Goal: Task Accomplishment & Management: Complete application form

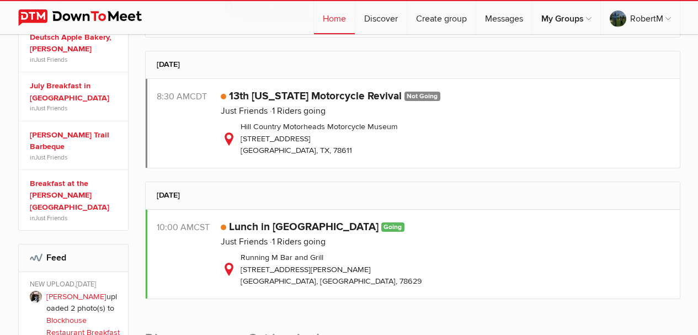
scroll to position [552, 0]
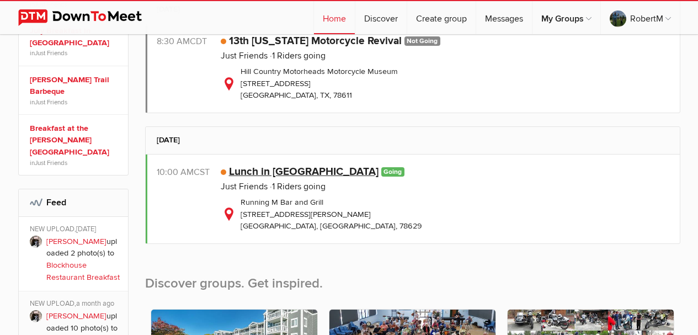
click at [285, 169] on link "Lunch in [GEOGRAPHIC_DATA]" at bounding box center [303, 171] width 149 height 13
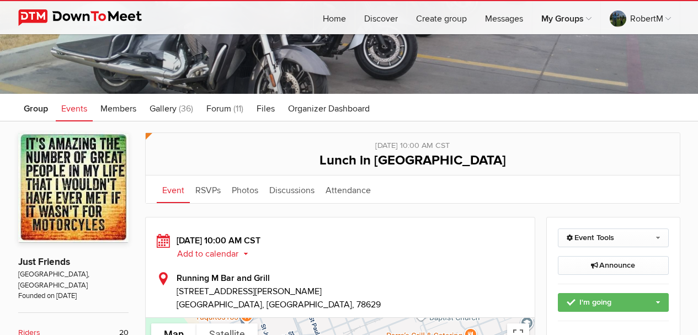
scroll to position [110, 0]
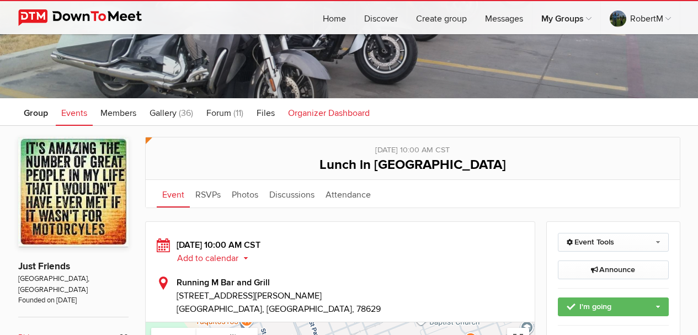
click at [302, 111] on span "Organizer Dashboard" at bounding box center [329, 113] width 82 height 11
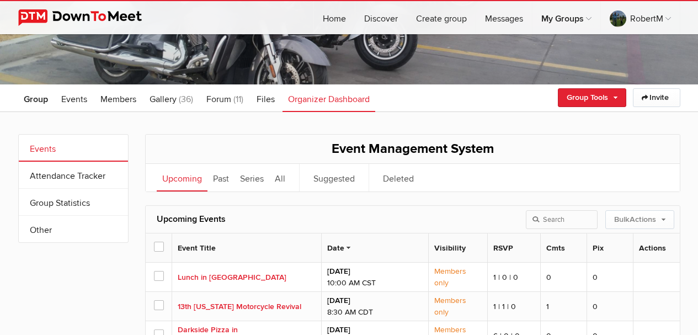
scroll to position [110, 0]
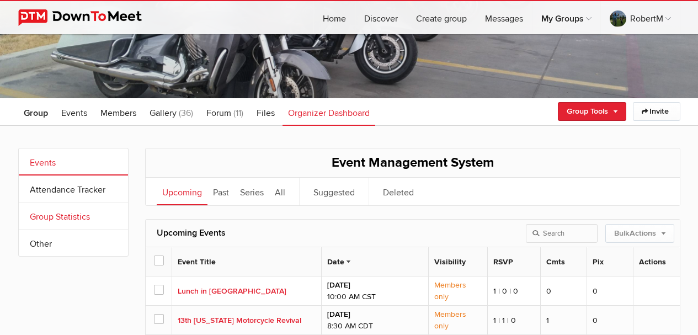
click at [63, 216] on link "Group Statistics" at bounding box center [73, 215] width 109 height 26
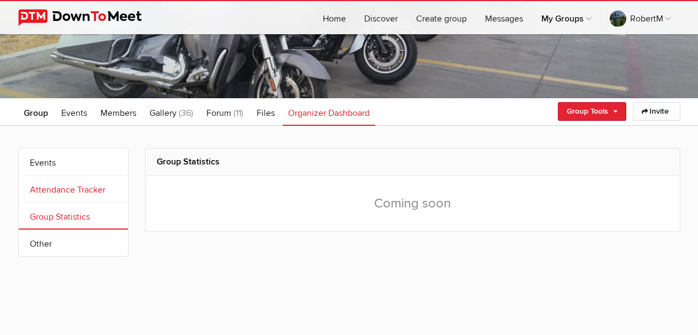
click at [36, 188] on link "Attendance Tracker" at bounding box center [73, 188] width 109 height 26
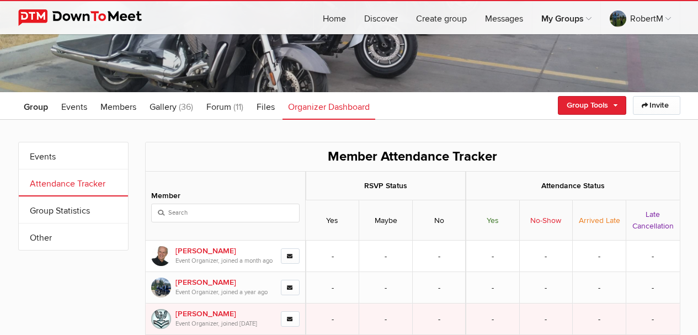
scroll to position [110, 0]
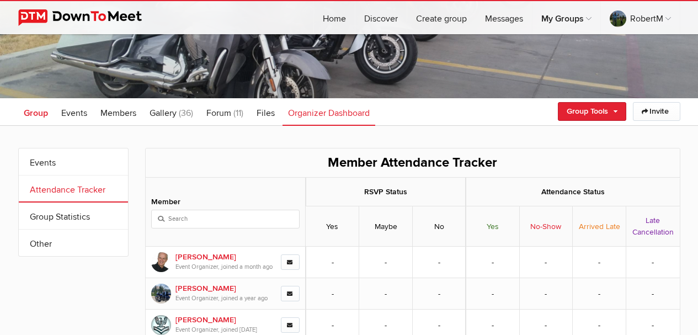
click at [37, 114] on span "Group" at bounding box center [36, 113] width 24 height 11
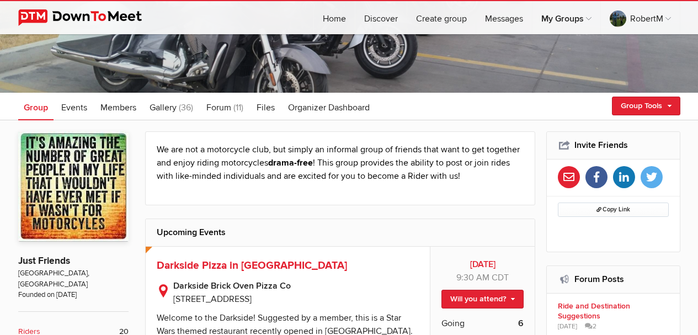
scroll to position [110, 0]
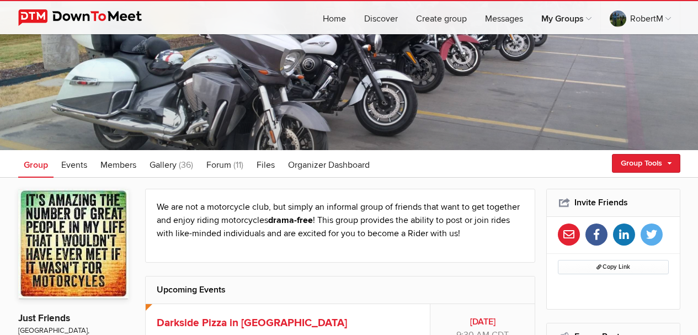
scroll to position [55, 0]
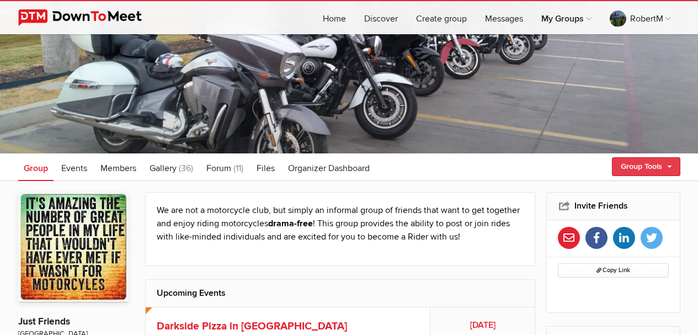
click at [652, 164] on link "Group Tools" at bounding box center [646, 166] width 68 height 19
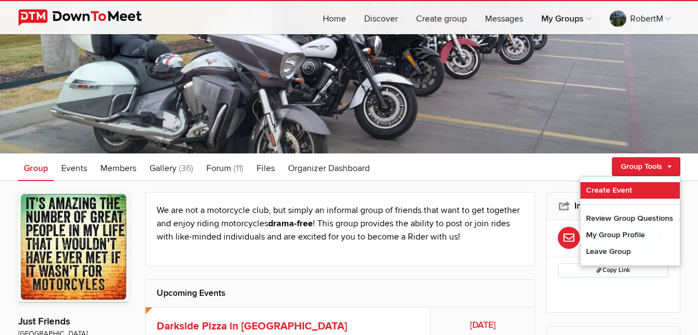
click at [599, 189] on link "Create Event" at bounding box center [629, 190] width 99 height 17
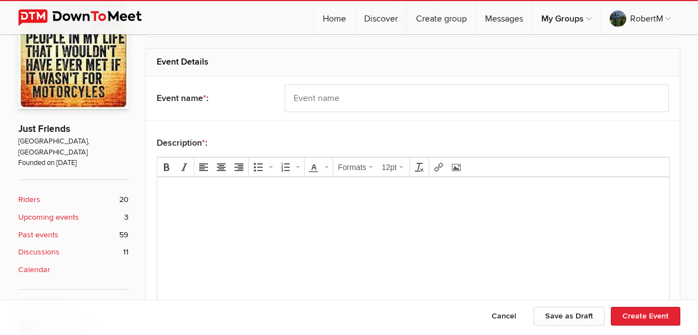
scroll to position [221, 0]
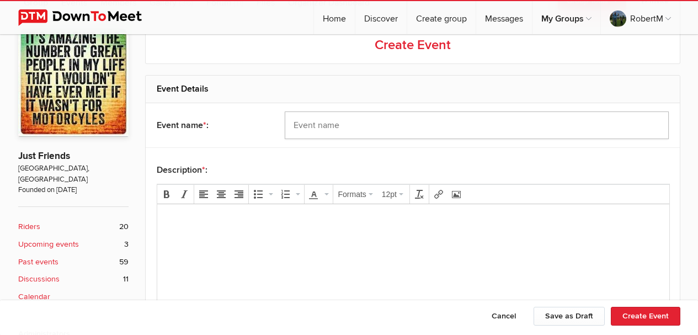
click at [317, 130] on input "text" at bounding box center [477, 125] width 384 height 28
type input "L"
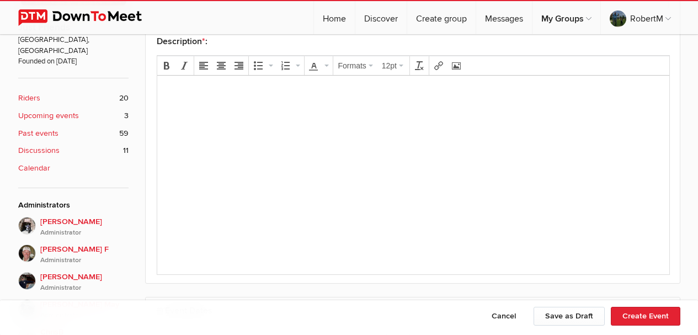
scroll to position [331, 0]
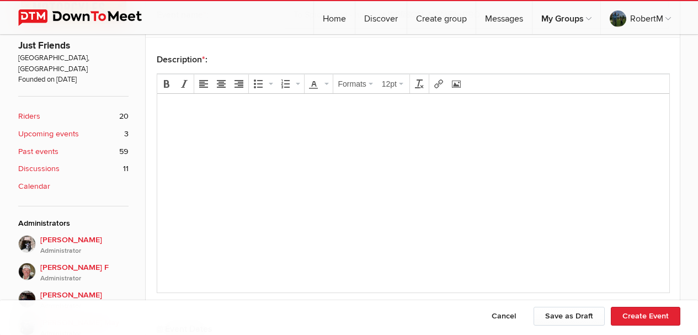
type input "To Spicewood - lunch at [PERSON_NAME]'s BBQ"
click at [197, 113] on p at bounding box center [412, 109] width 494 height 13
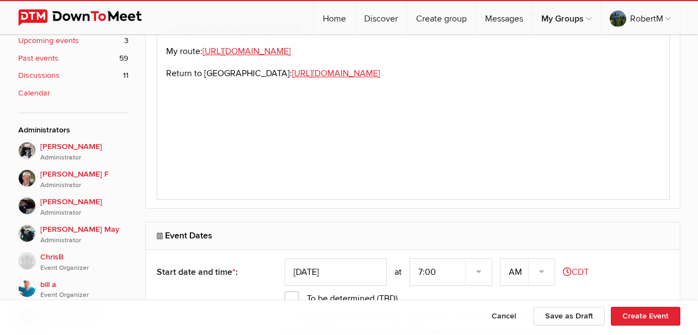
scroll to position [496, 0]
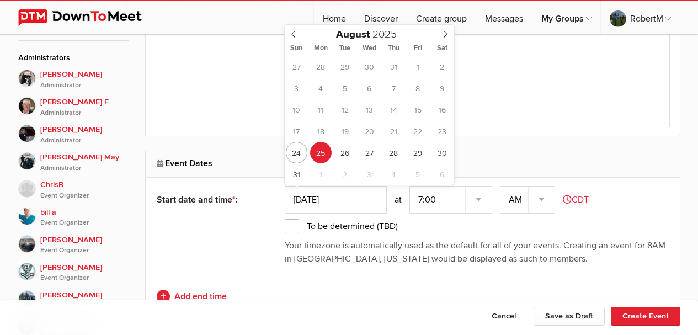
click at [319, 201] on input "[DATE]" at bounding box center [336, 200] width 102 height 28
click at [292, 34] on icon at bounding box center [294, 34] width 8 height 8
click at [445, 36] on icon at bounding box center [445, 34] width 4 height 7
click at [445, 34] on icon at bounding box center [445, 34] width 8 height 8
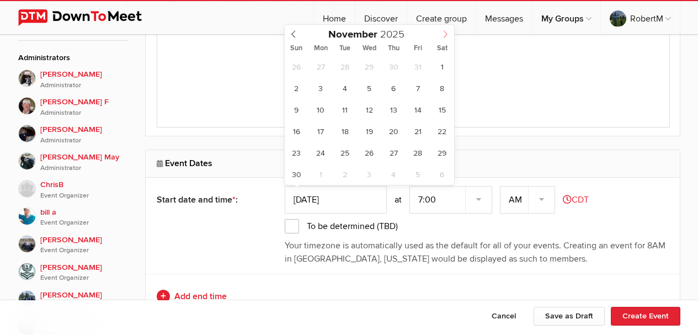
click at [445, 34] on icon at bounding box center [445, 34] width 8 height 8
type input "2025"
click at [291, 33] on icon at bounding box center [294, 34] width 8 height 8
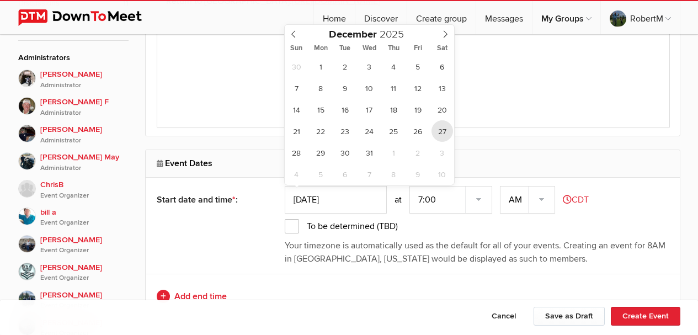
type input "[DATE]"
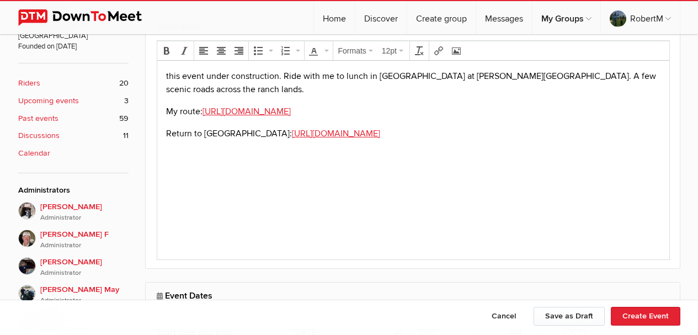
scroll to position [221, 0]
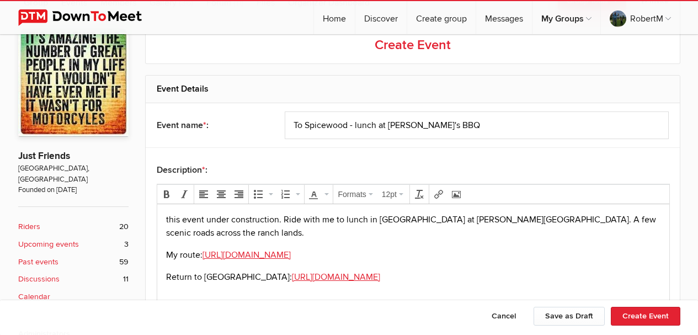
click at [340, 248] on p "My route: [URL][DOMAIN_NAME]" at bounding box center [412, 254] width 494 height 13
click at [649, 221] on p "this event under construction. Ride with me to lunch in [GEOGRAPHIC_DATA] at [P…" at bounding box center [412, 226] width 494 height 26
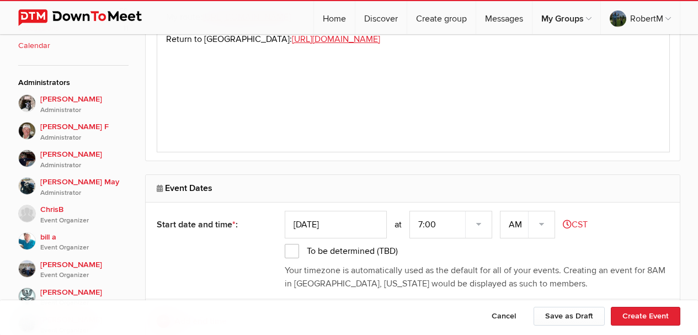
scroll to position [496, 0]
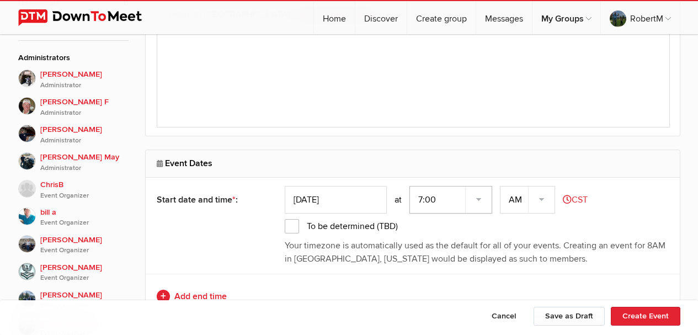
click at [481, 199] on select "7:00 7:15 7:30 7:45 8:00 8:15 8:30 8:45 9:00 9:15 9:30 9:45 10:00 10:15 10:30 1…" at bounding box center [450, 200] width 83 height 28
click at [410, 186] on select "7:00 7:15 7:30 7:45 8:00 8:15 8:30 8:45 9:00 9:15 9:30 9:45 10:00 10:15 10:30 1…" at bounding box center [450, 200] width 83 height 28
click at [481, 198] on select "7:00 7:15 7:30 7:45 8:00 8:15 8:30 8:45 9:00 9:15 9:30 9:45 10:00 10:15 10:30 1…" at bounding box center [450, 200] width 83 height 28
select select "9:00:00"
click at [410, 186] on select "7:00 7:15 7:30 7:45 8:00 8:15 8:30 8:45 9:00 9:15 9:30 9:45 10:00 10:15 10:30 1…" at bounding box center [450, 200] width 83 height 28
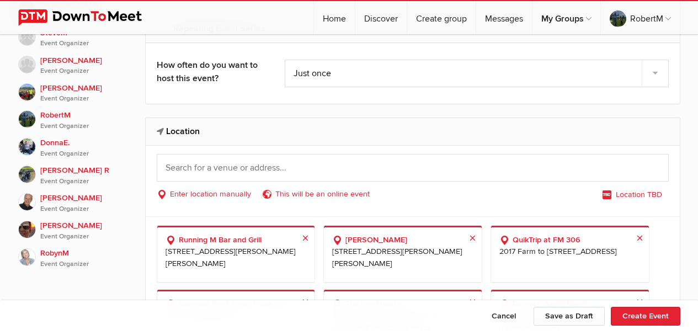
scroll to position [827, 0]
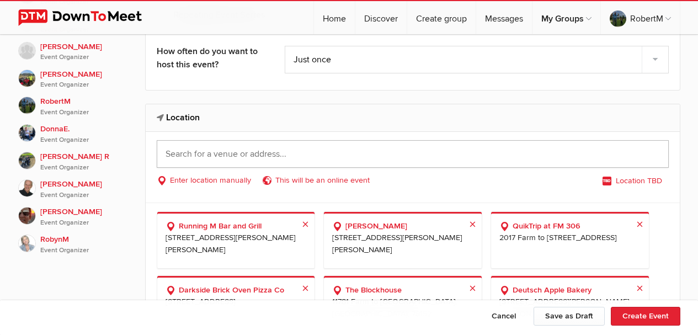
click at [193, 157] on input "text" at bounding box center [413, 154] width 512 height 28
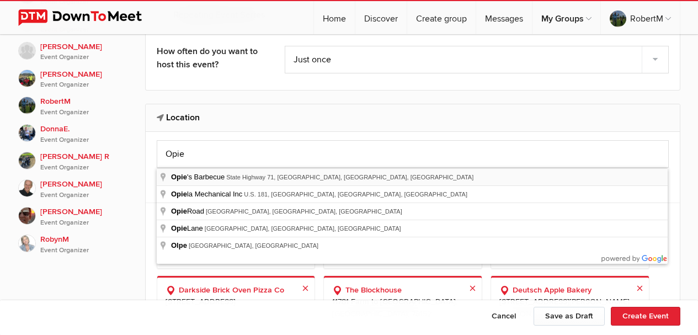
type input "Opie's Barbecue, [GEOGRAPHIC_DATA], [GEOGRAPHIC_DATA], [GEOGRAPHIC_DATA], [GEOG…"
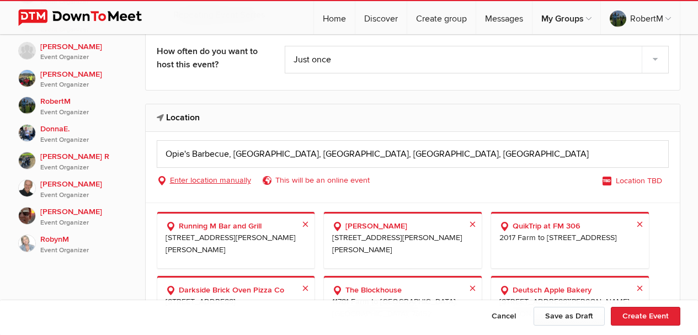
select select "[GEOGRAPHIC_DATA]"
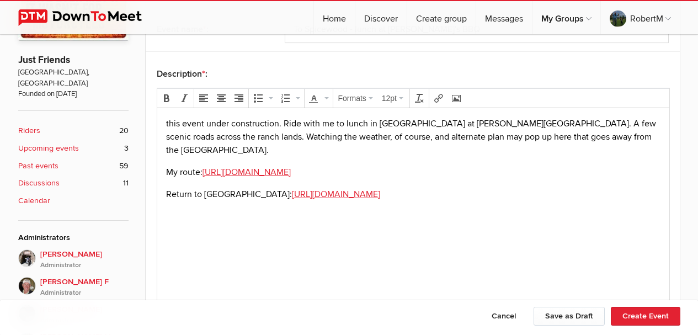
scroll to position [312, 0]
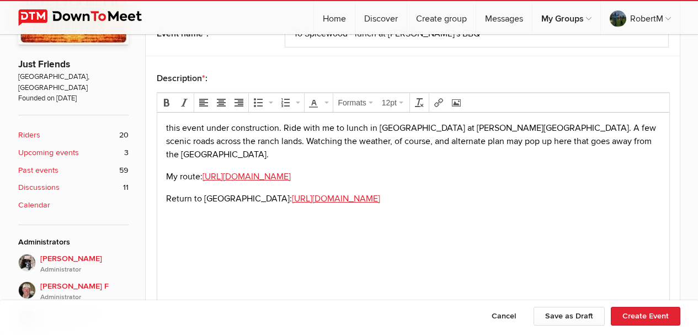
click at [165, 140] on p "this event under construction. Ride with me to lunch in [GEOGRAPHIC_DATA] at [P…" at bounding box center [412, 141] width 494 height 40
click at [647, 126] on p "this event under construction. Ride with me to lunch in [GEOGRAPHIC_DATA] at [P…" at bounding box center [412, 141] width 494 height 40
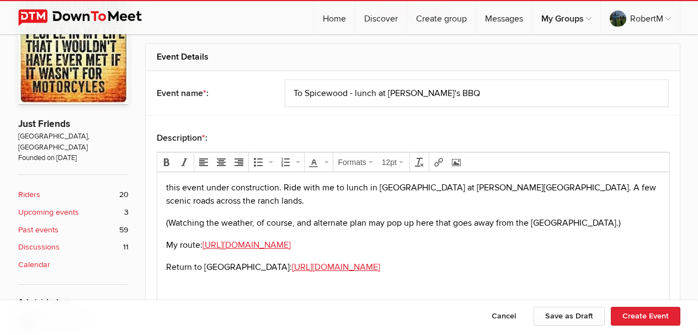
scroll to position [257, 0]
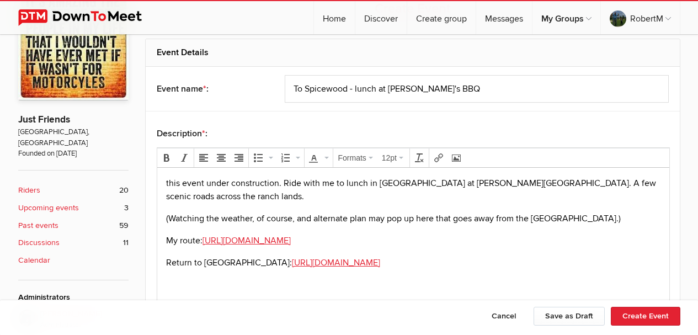
click at [282, 181] on p "this event under construction. Ride with me to lunch in [GEOGRAPHIC_DATA] at [P…" at bounding box center [412, 190] width 494 height 26
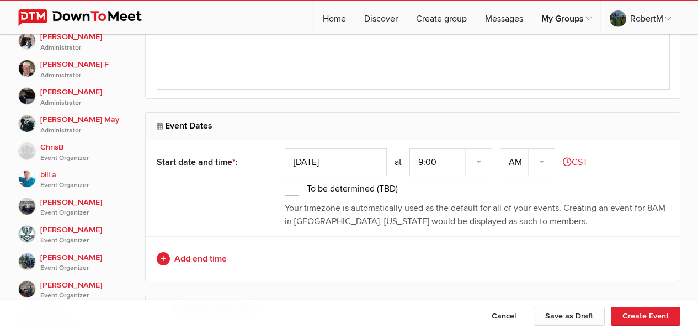
scroll to position [552, 0]
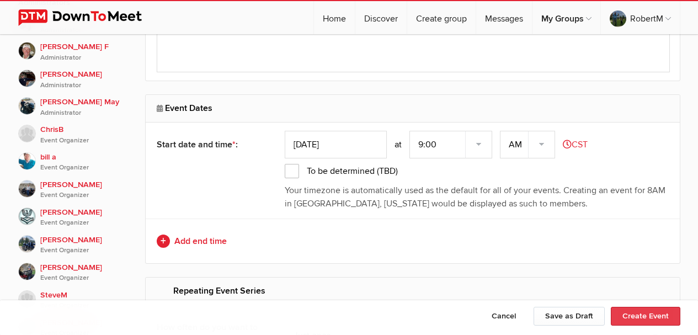
click at [639, 311] on button "Create Event" at bounding box center [646, 316] width 70 height 19
